Goal: Information Seeking & Learning: Learn about a topic

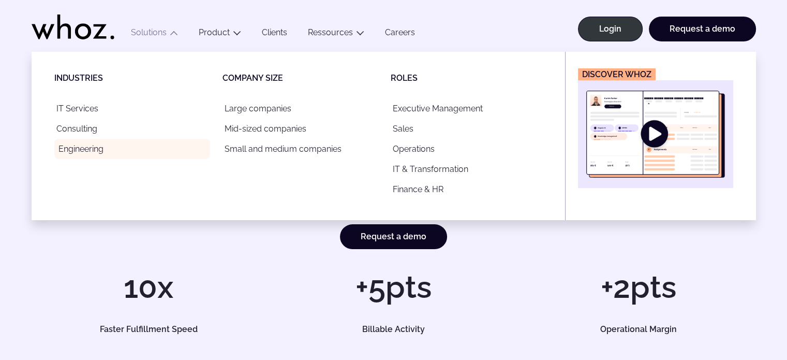
click at [89, 153] on link "Engineering" at bounding box center [132, 149] width 156 height 20
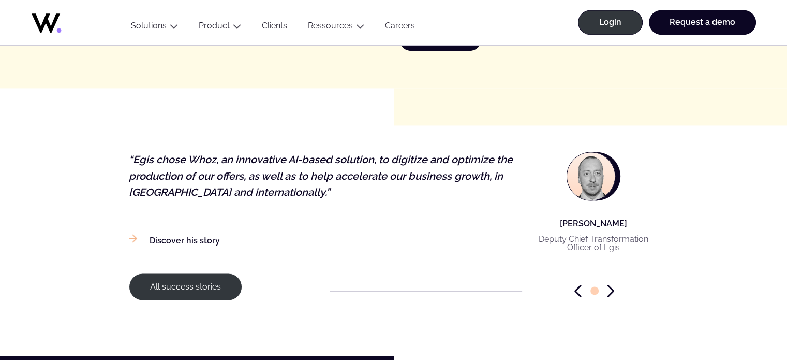
scroll to position [1553, 0]
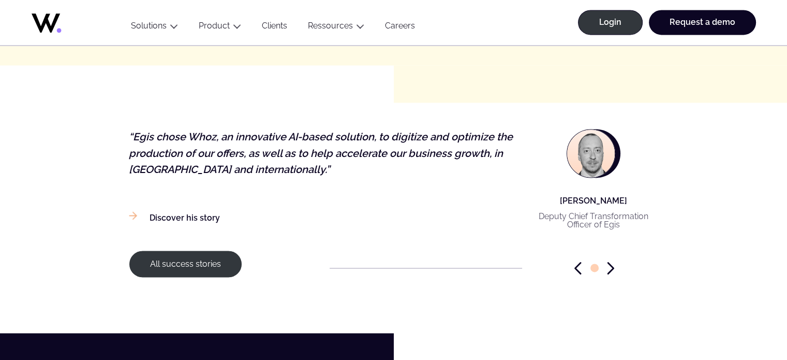
click at [615, 262] on div at bounding box center [595, 267] width 128 height 13
click at [613, 273] on icon "Next slide" at bounding box center [610, 267] width 7 height 13
click at [611, 272] on icon "Next slide" at bounding box center [610, 267] width 7 height 13
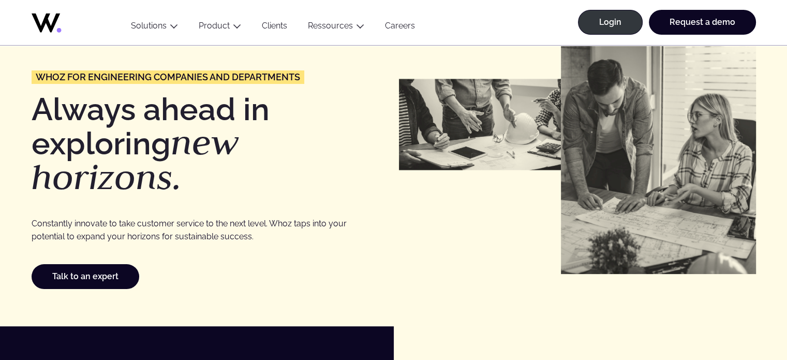
scroll to position [0, 0]
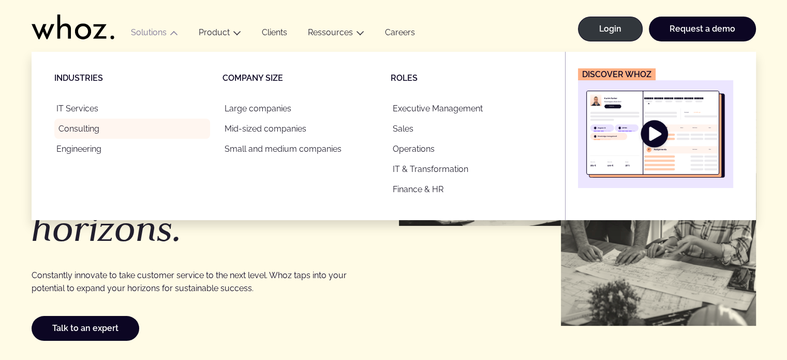
click at [78, 132] on link "Consulting" at bounding box center [132, 129] width 156 height 20
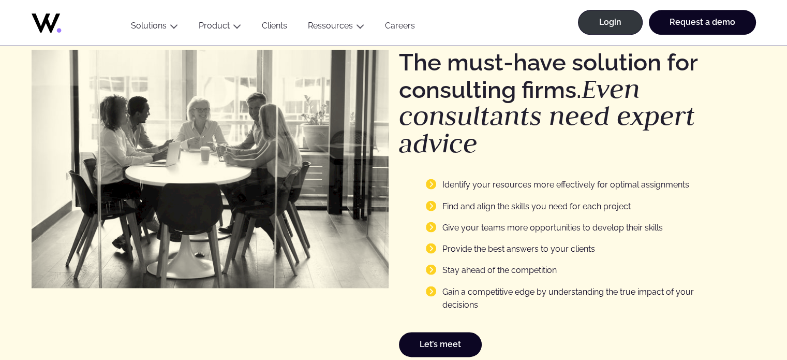
scroll to position [1553, 0]
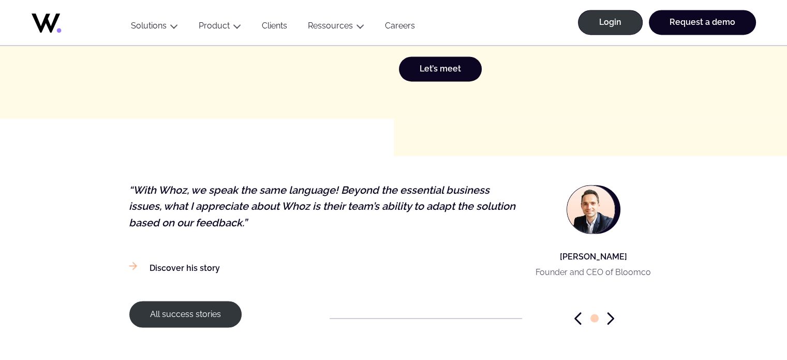
click at [614, 315] on icon "Next slide" at bounding box center [610, 318] width 7 height 13
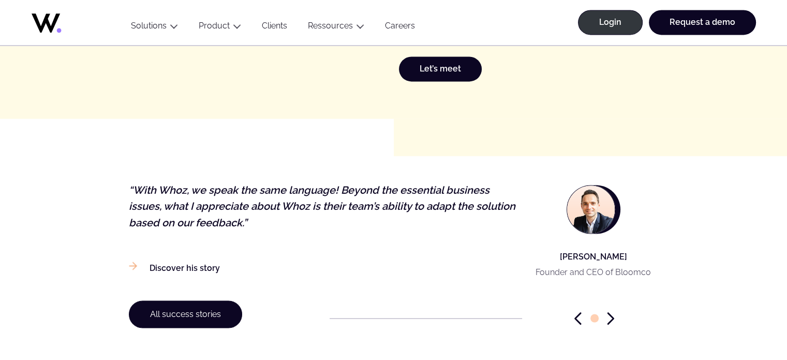
click at [234, 317] on link "All success stories" at bounding box center [185, 313] width 113 height 27
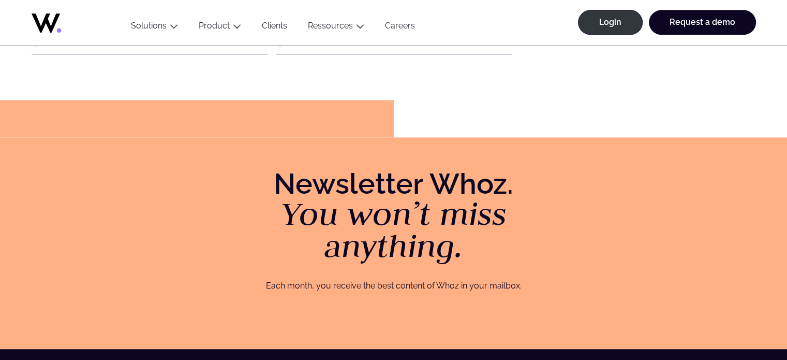
scroll to position [1501, 0]
